Goal: Task Accomplishment & Management: Use online tool/utility

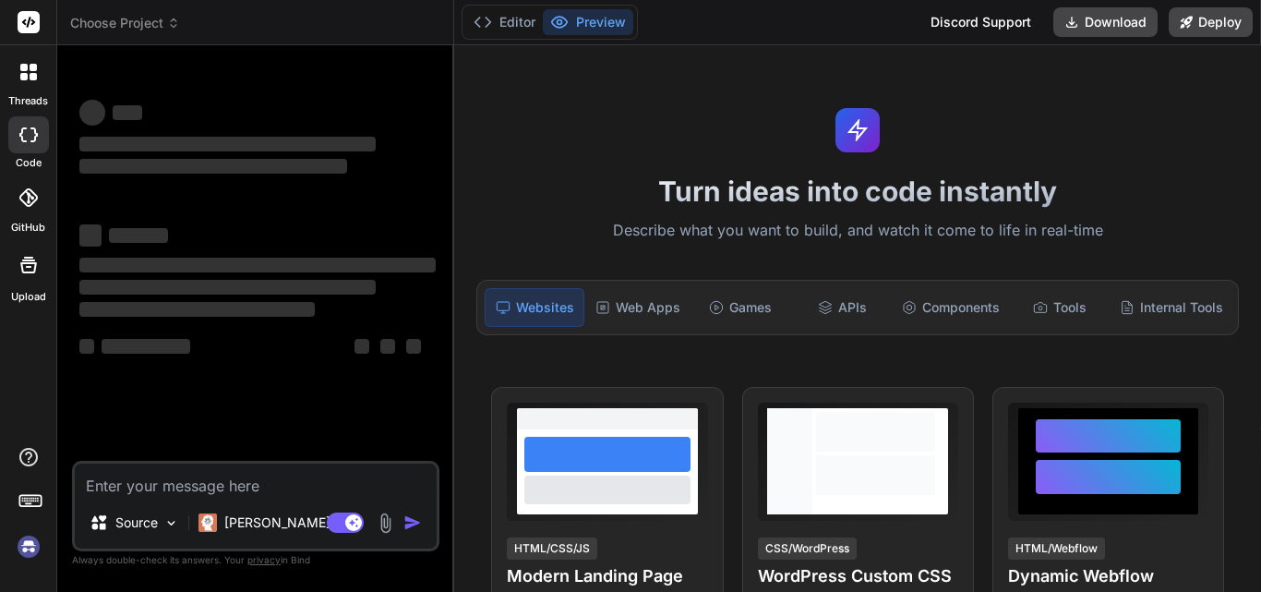
scroll to position [9, 0]
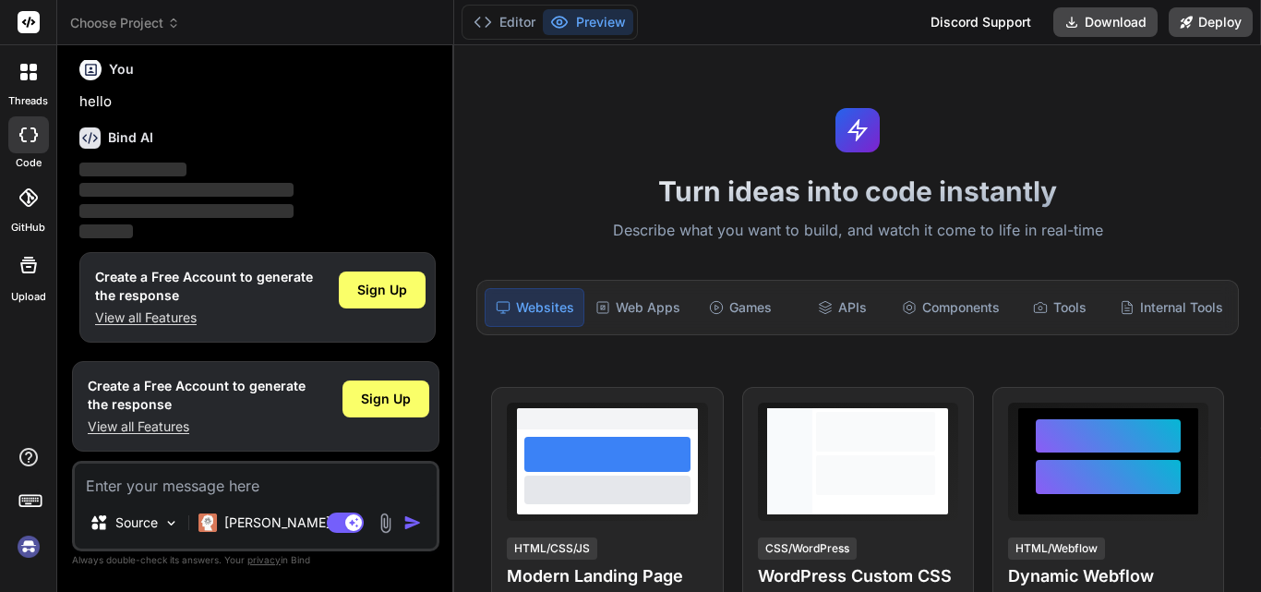
click at [267, 486] on textarea at bounding box center [256, 479] width 362 height 33
click at [196, 495] on textarea at bounding box center [256, 479] width 362 height 33
paste textarea "Msg 5074, Level 16, State 1, Line 4 The object 'DF__Applicant__AIWri__1F2E9E6D'…"
type textarea "x"
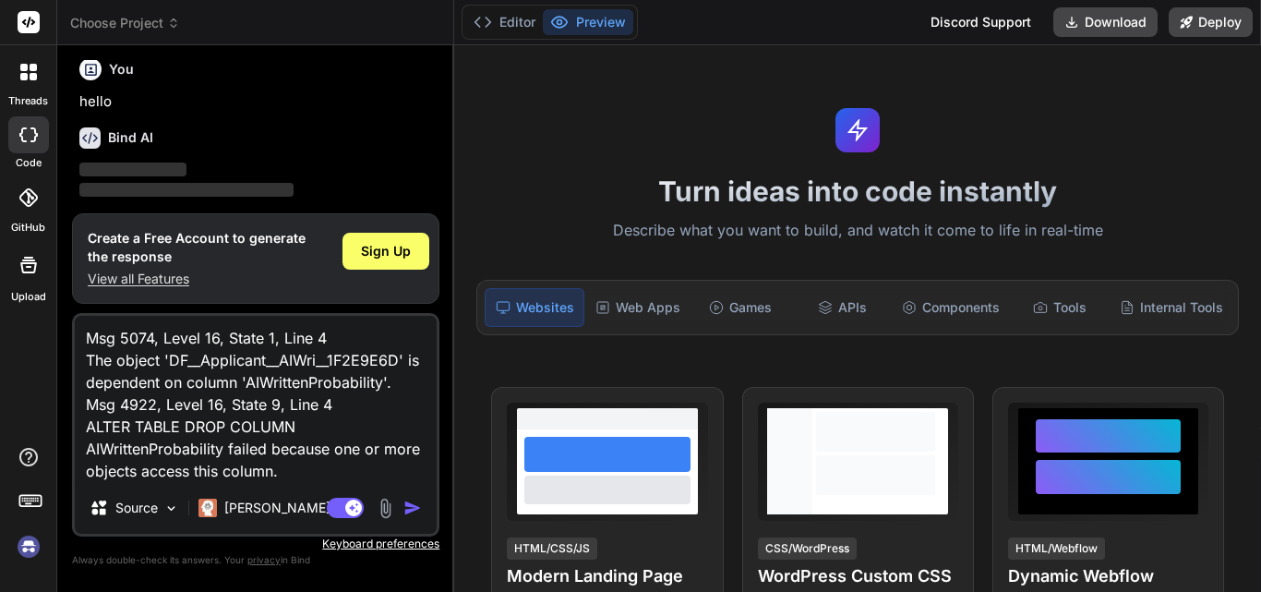
type textarea "Msg 5074, Level 16, State 1, Line 4 The object 'DF__Applicant__AIWri__1F2E9E6D'…"
click at [404, 510] on img "button" at bounding box center [412, 507] width 18 height 18
click at [300, 440] on textarea "Msg 5074, Level 16, State 1, Line 4 The object 'DF__Applicant__AIWri__1F2E9E6D'…" at bounding box center [256, 399] width 362 height 166
click at [407, 503] on img "button" at bounding box center [412, 507] width 18 height 18
click at [409, 254] on span "Sign Up" at bounding box center [386, 251] width 50 height 18
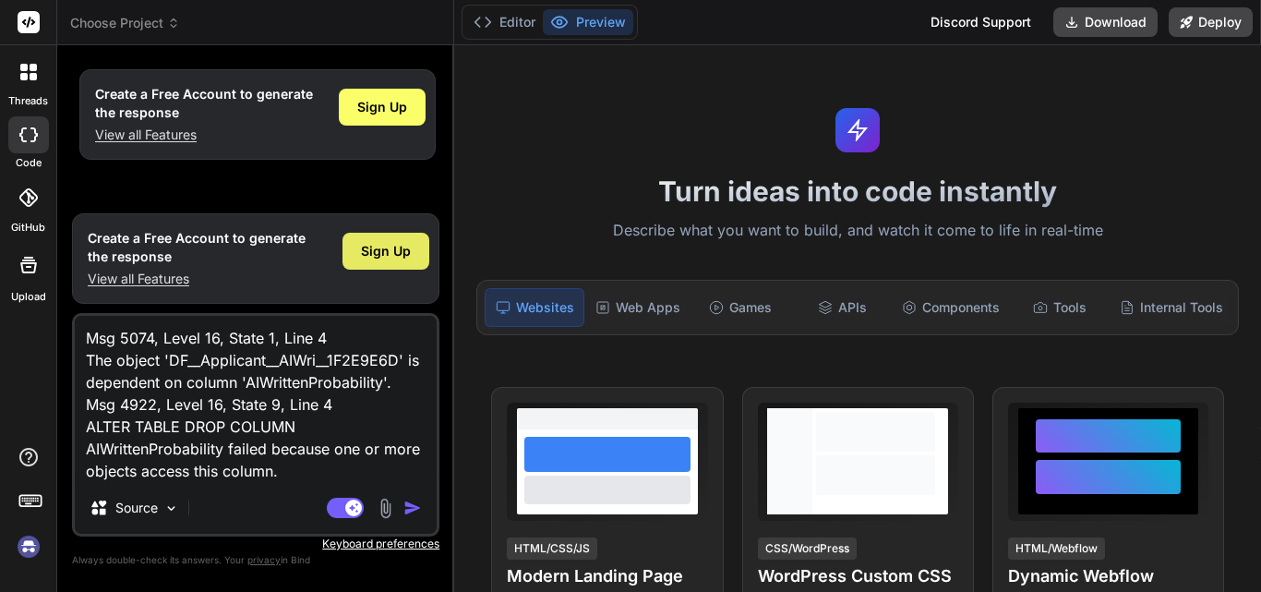
type textarea "x"
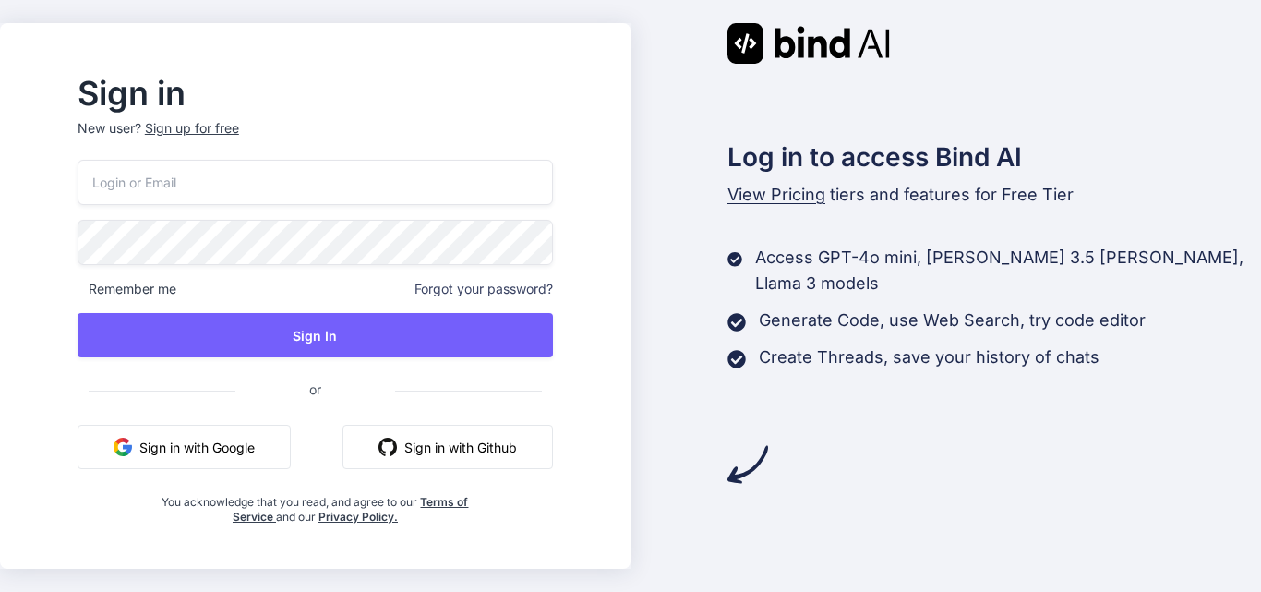
click at [456, 171] on input "email" at bounding box center [315, 182] width 475 height 45
type input "johndummy25x"
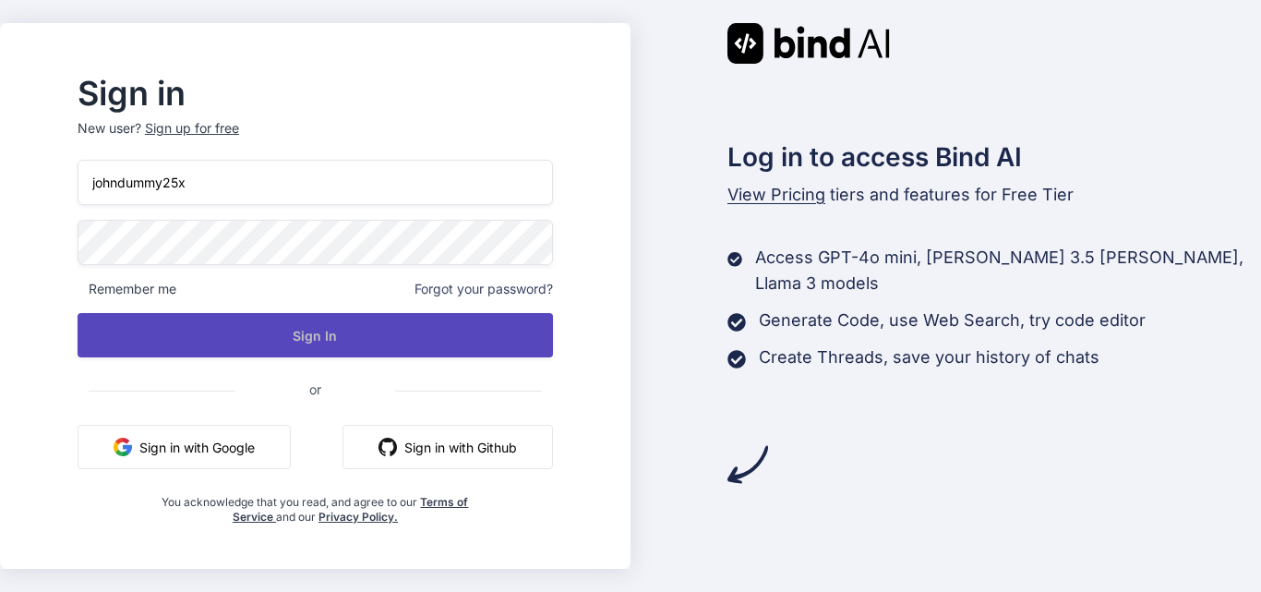
click at [347, 337] on button "Sign In" at bounding box center [315, 335] width 475 height 44
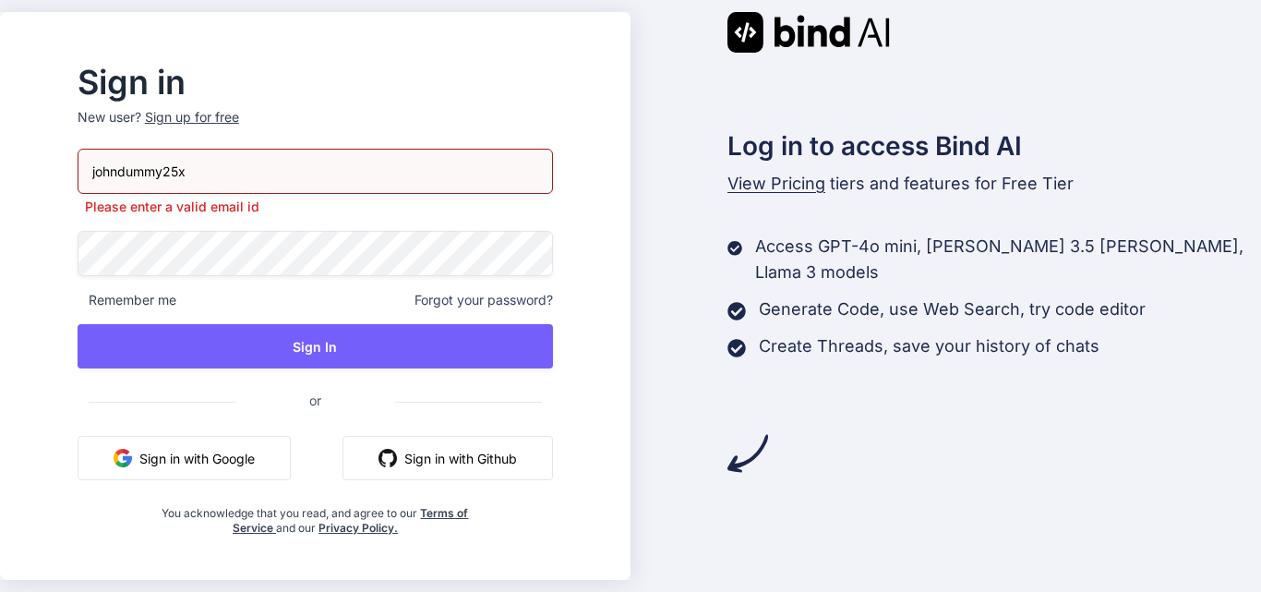
drag, startPoint x: 412, startPoint y: 173, endPoint x: 117, endPoint y: 178, distance: 294.5
click at [117, 178] on input "johndummy25x" at bounding box center [315, 171] width 475 height 45
type input "[EMAIL_ADDRESS][DOMAIN_NAME]"
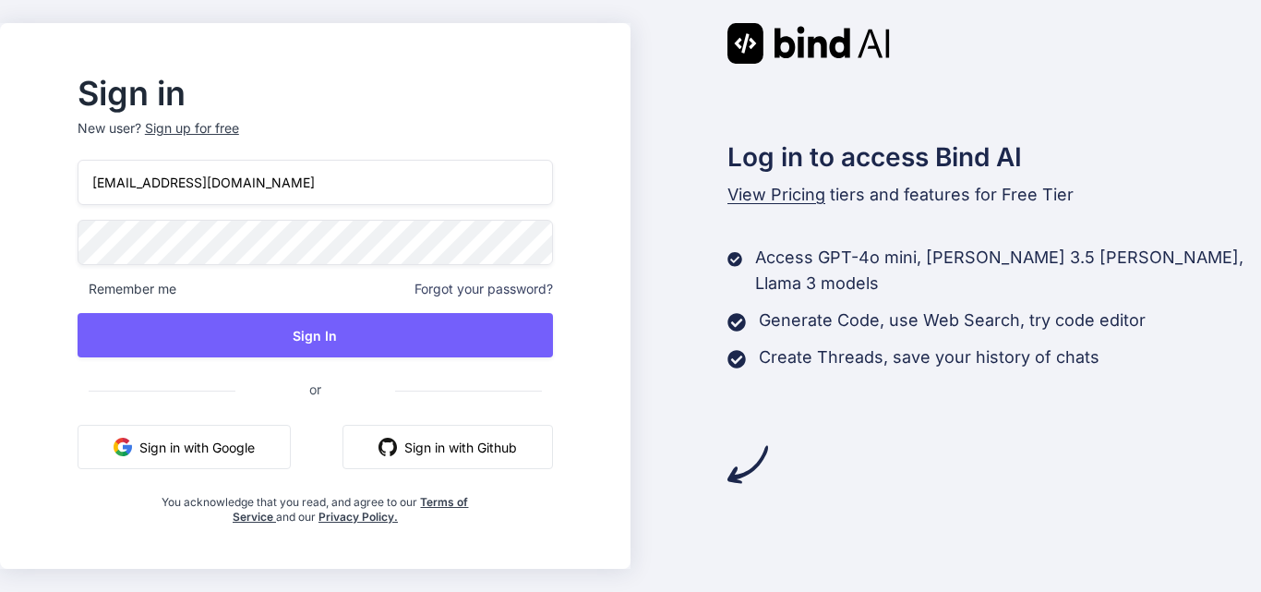
click at [89, 262] on div "Sign in New user? Sign up for free [EMAIL_ADDRESS][DOMAIN_NAME] Remember me For…" at bounding box center [315, 301] width 534 height 446
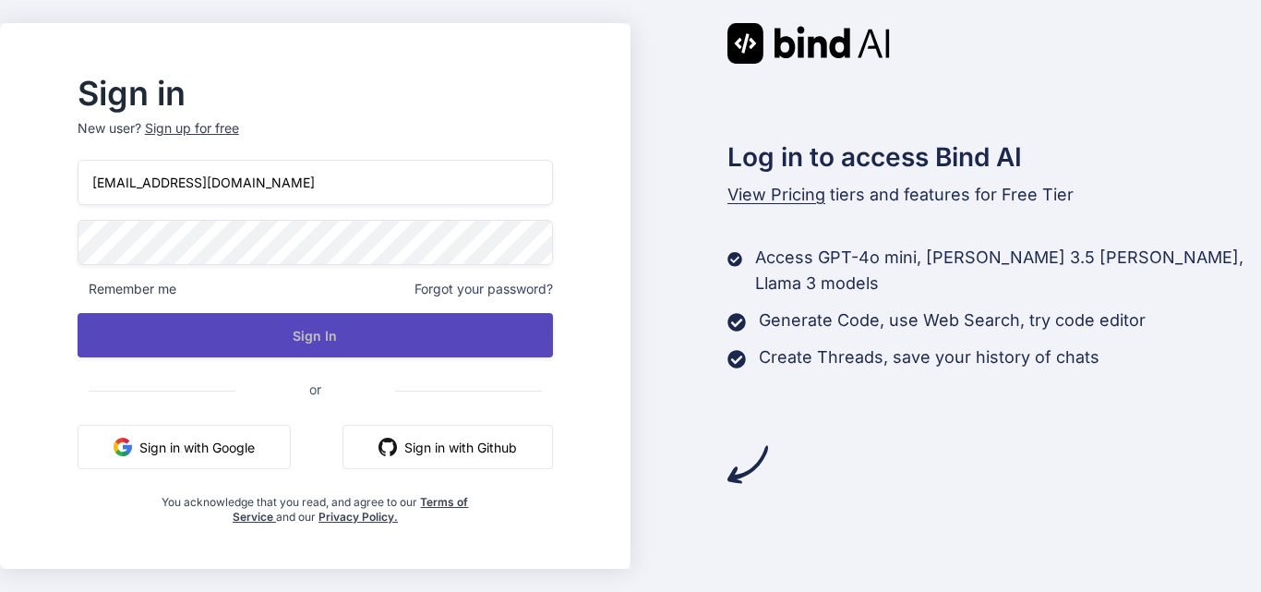
click at [180, 339] on button "Sign In" at bounding box center [315, 335] width 475 height 44
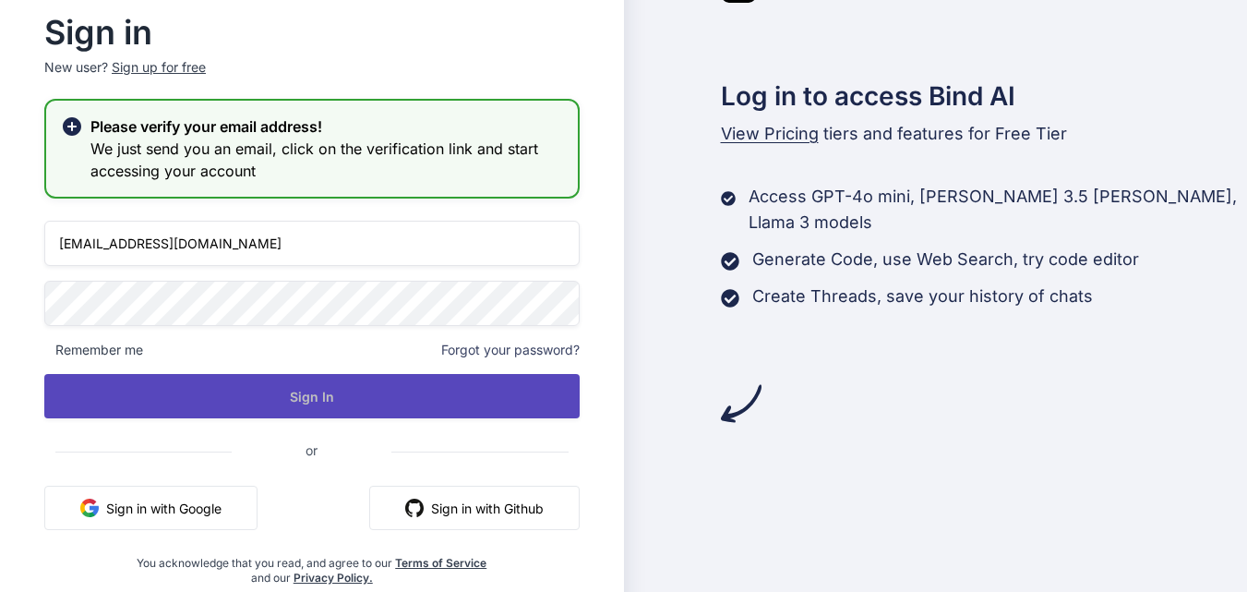
click at [318, 390] on button "Sign In" at bounding box center [311, 396] width 535 height 44
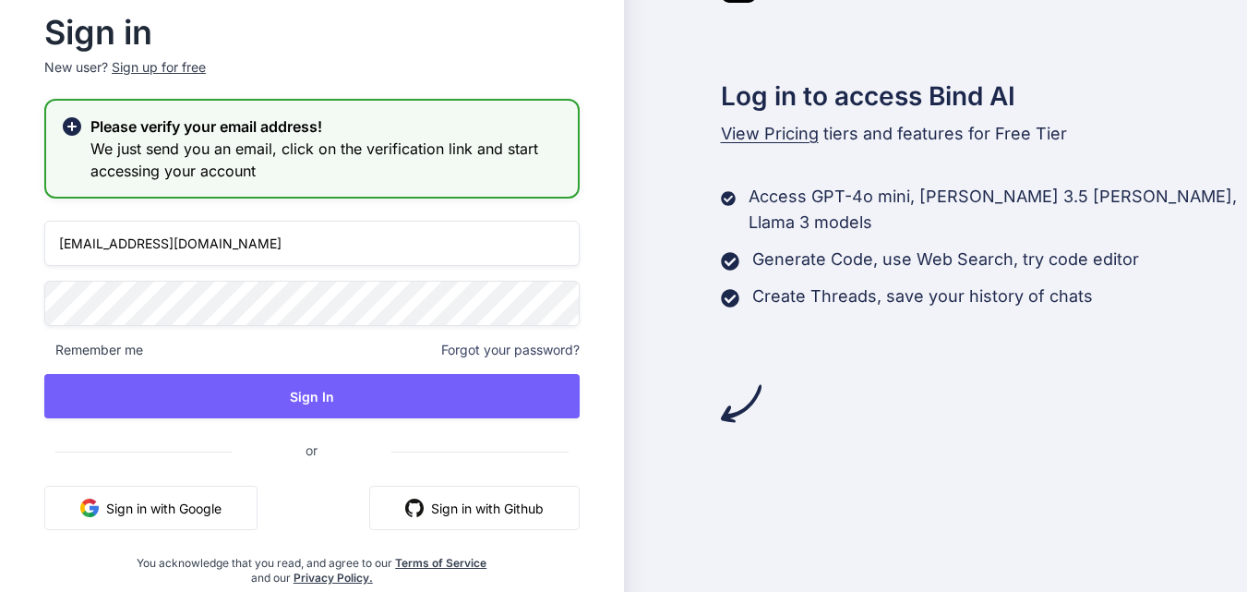
drag, startPoint x: 338, startPoint y: 246, endPoint x: 51, endPoint y: 254, distance: 287.2
click at [51, 254] on input "[EMAIL_ADDRESS][DOMAIN_NAME]" at bounding box center [311, 243] width 535 height 45
click at [605, 126] on div "Sign in New user? Sign up for free Please verify your email address! We just se…" at bounding box center [312, 302] width 594 height 568
